Goal: Information Seeking & Learning: Learn about a topic

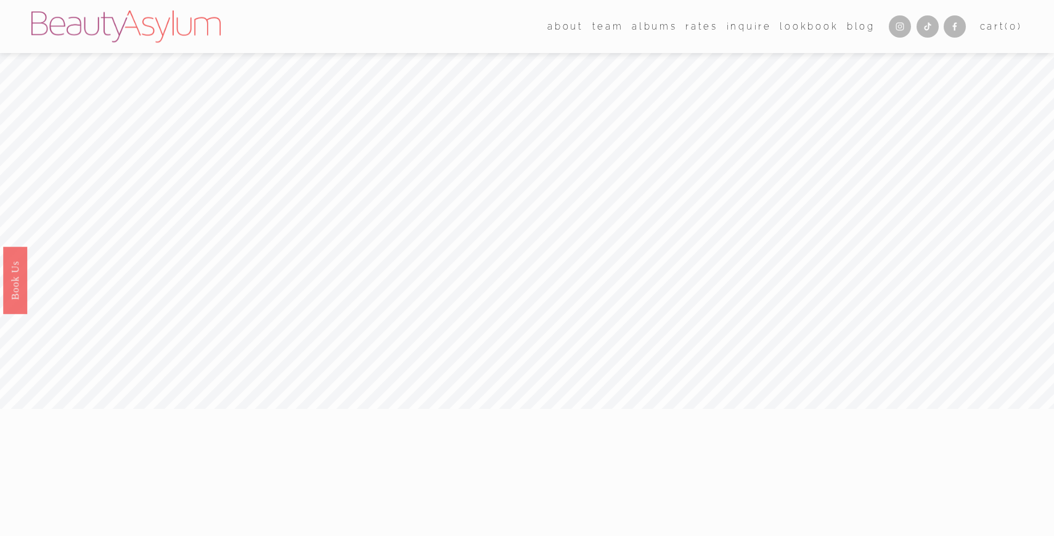
click at [696, 28] on link "Rates" at bounding box center [702, 26] width 33 height 18
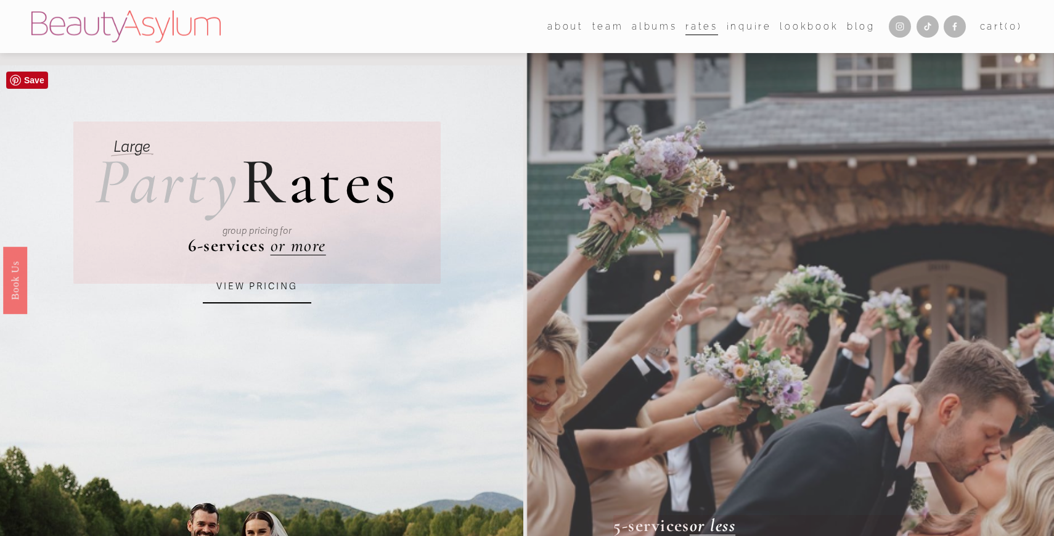
click at [242, 290] on link "VIEW PRICING" at bounding box center [257, 286] width 109 height 33
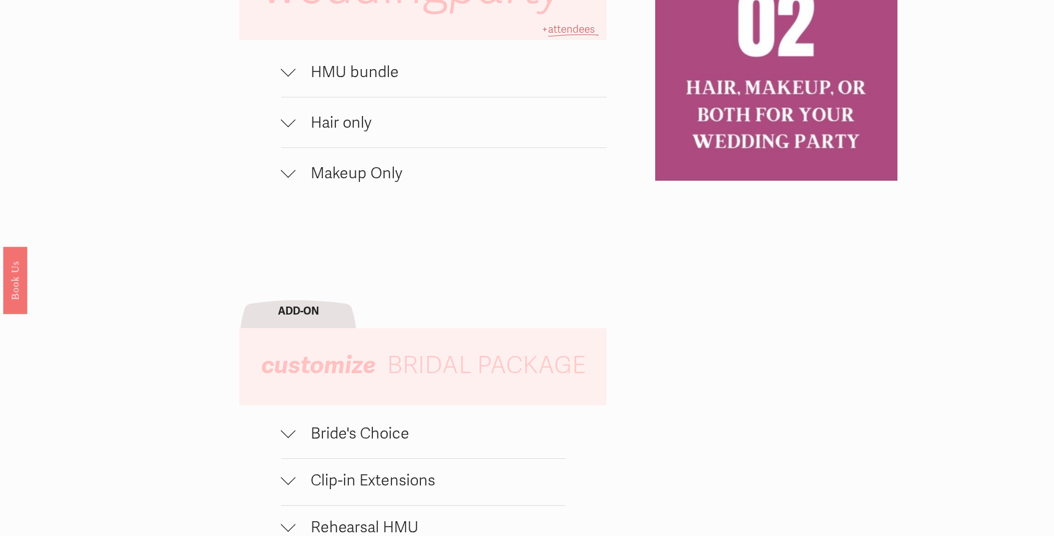
scroll to position [978, 0]
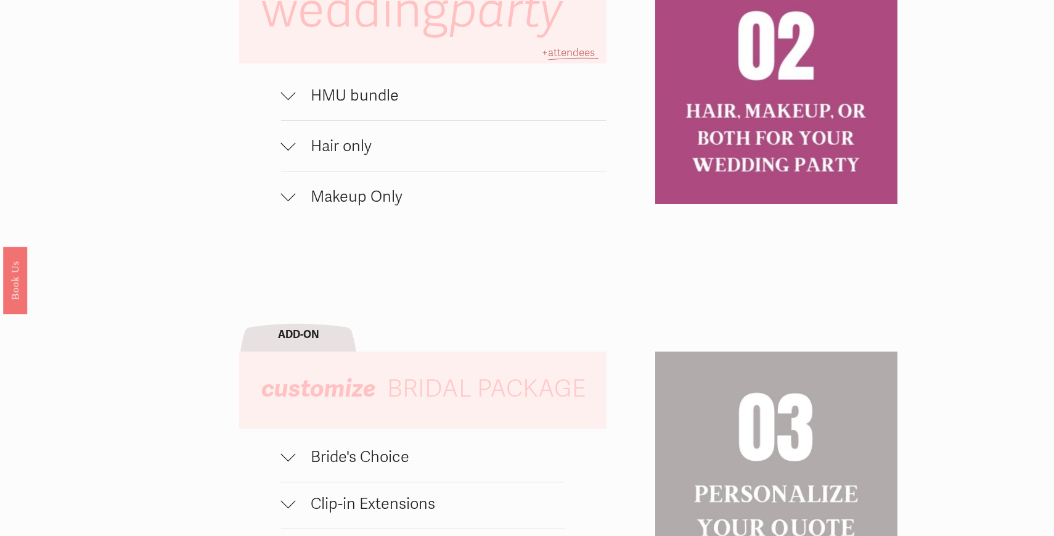
click at [293, 96] on div at bounding box center [288, 95] width 15 height 15
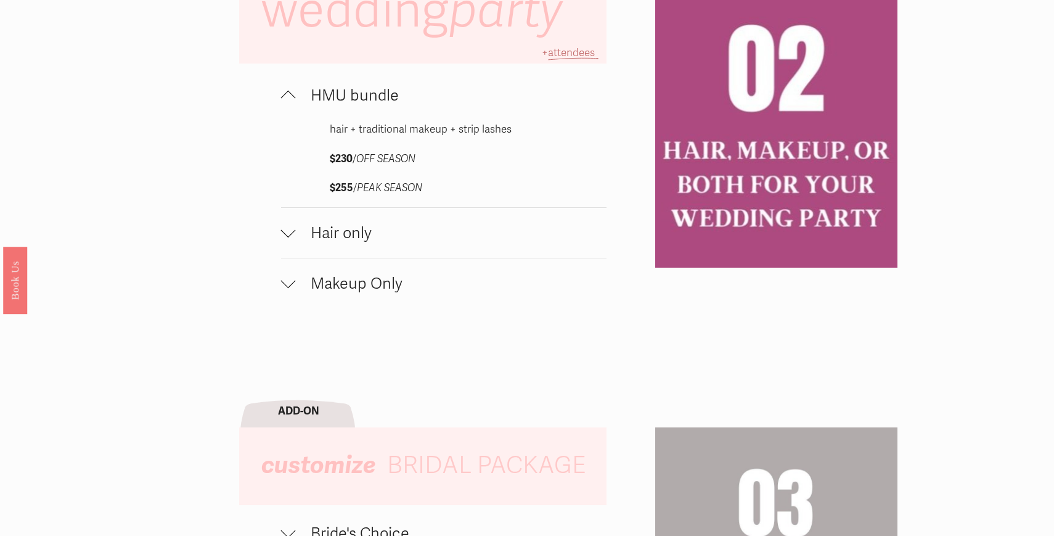
click at [293, 96] on div at bounding box center [288, 98] width 15 height 15
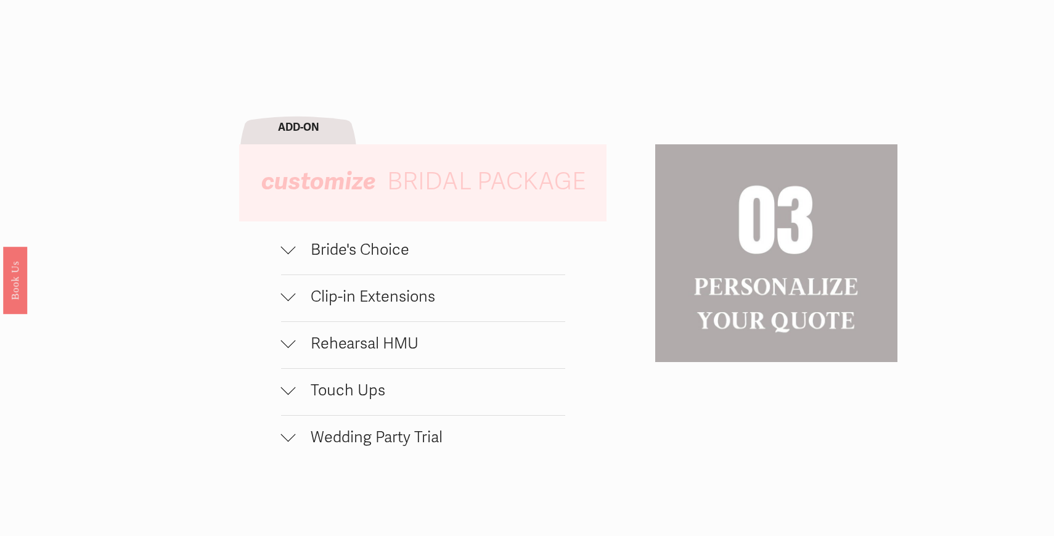
scroll to position [1196, 0]
